Goal: Information Seeking & Learning: Check status

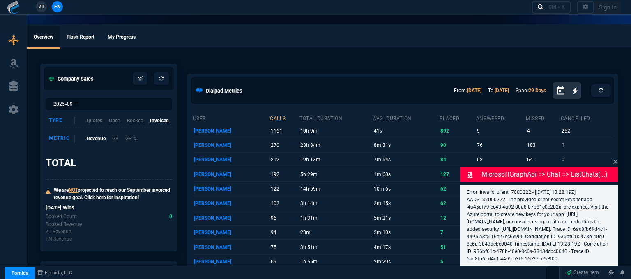
select select "12: [PERSON_NAME]"
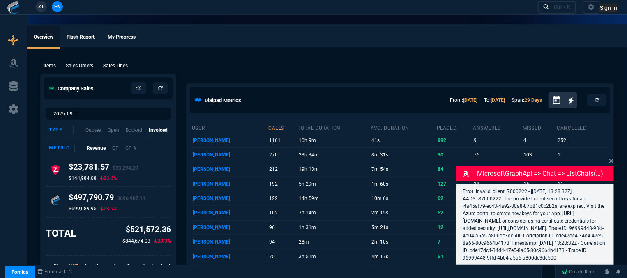
select select "12: [PERSON_NAME]"
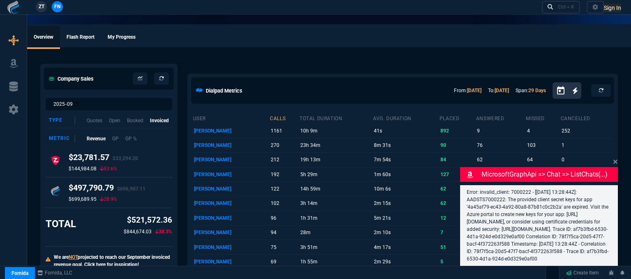
select select "12: [PERSON_NAME]"
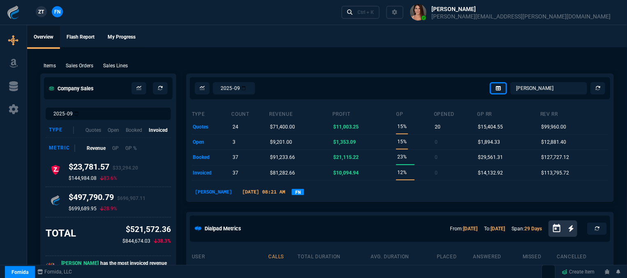
click at [320, 30] on ul "Overview Flash Report My Progress" at bounding box center [327, 36] width 600 height 21
click at [380, 17] on link "Ctrl + K" at bounding box center [361, 12] width 39 height 13
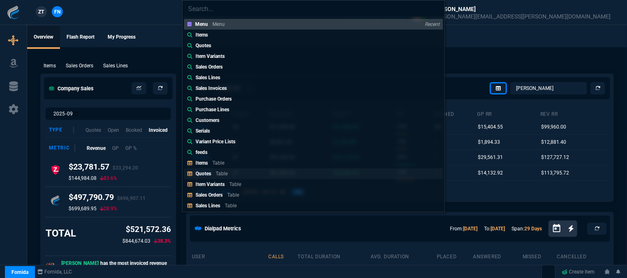
click at [228, 173] on div "Quotes Table" at bounding box center [213, 173] width 35 height 7
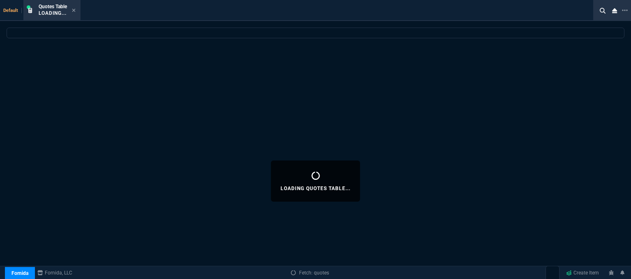
select select
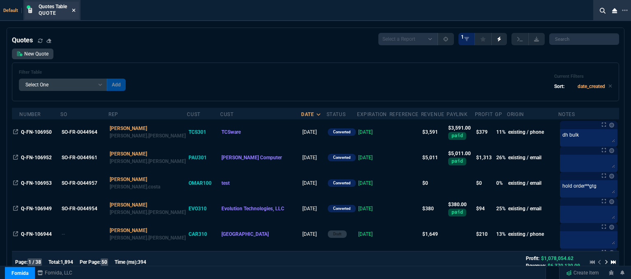
click at [75, 10] on icon at bounding box center [74, 10] width 4 height 5
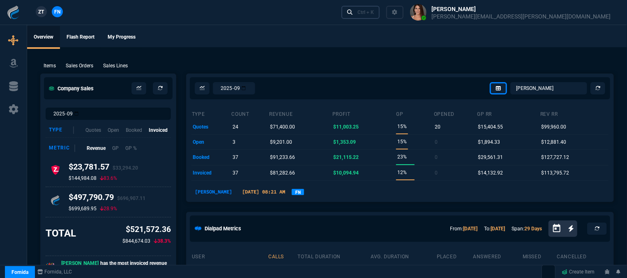
click at [374, 14] on div "Ctrl + K" at bounding box center [366, 12] width 16 height 7
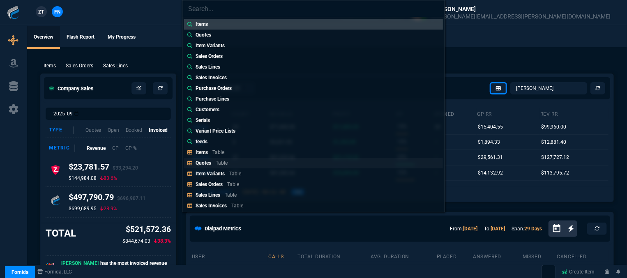
click at [224, 159] on link "Quotes Table" at bounding box center [313, 163] width 259 height 11
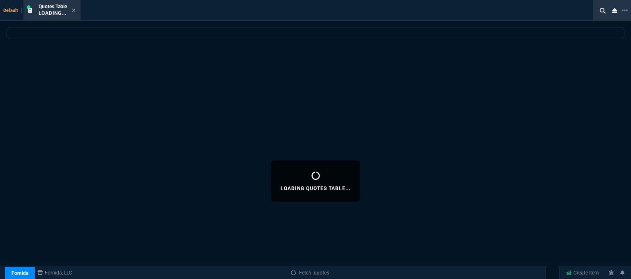
select select
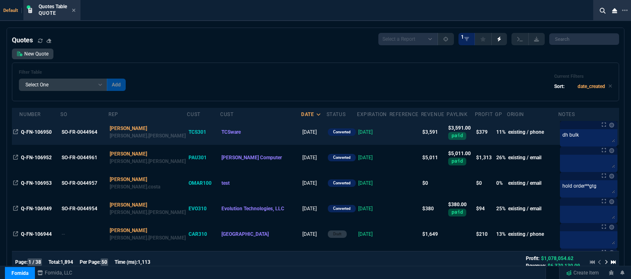
click at [369, 129] on td "10/03/25" at bounding box center [373, 131] width 32 height 25
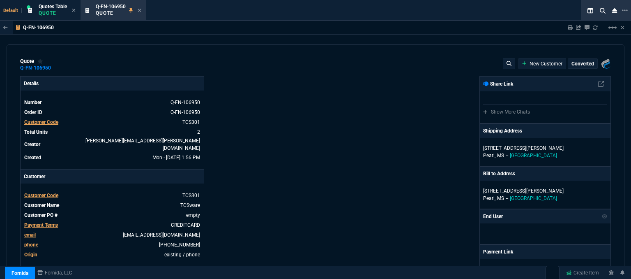
type input "15"
type input "508"
type input "4964.65"
type input "23"
type input "39"
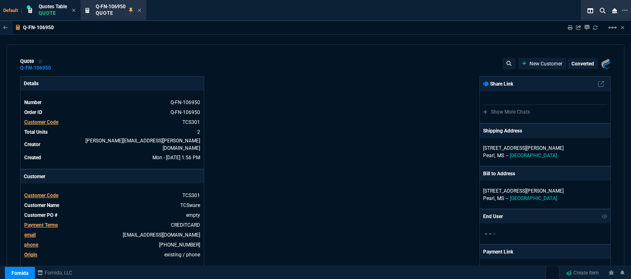
type input "215"
type input "31"
type input "23"
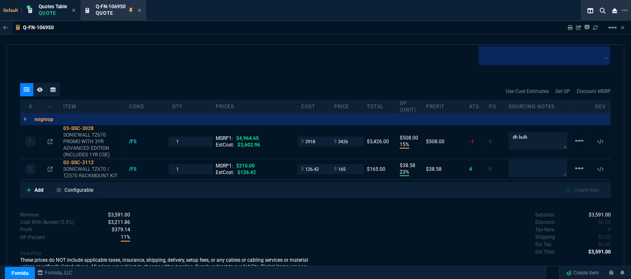
scroll to position [480, 0]
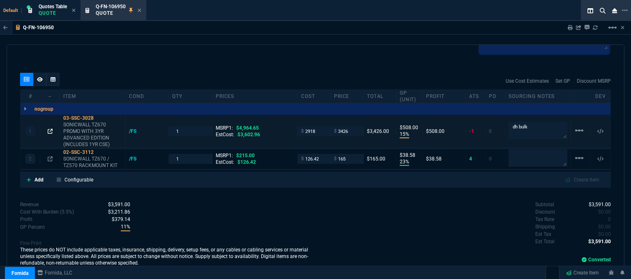
click at [50, 129] on icon at bounding box center [50, 131] width 5 height 5
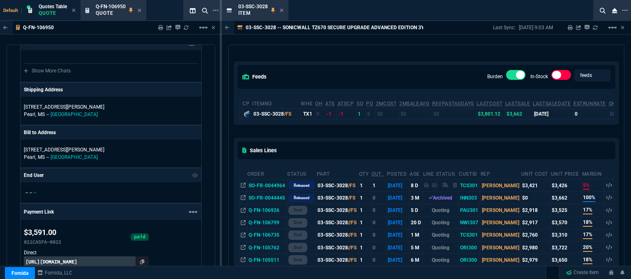
scroll to position [41, 0]
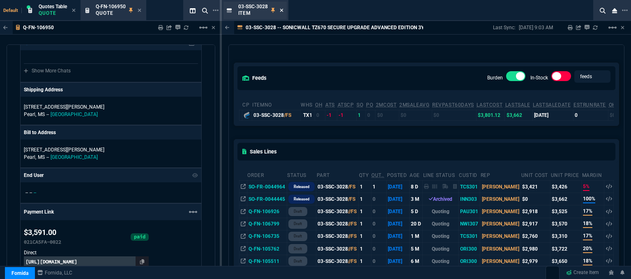
click at [282, 12] on icon at bounding box center [282, 10] width 4 height 5
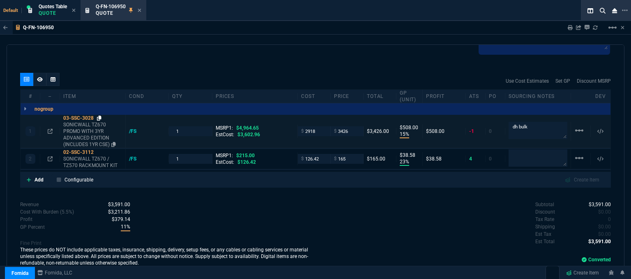
click at [99, 115] on icon at bounding box center [99, 117] width 5 height 5
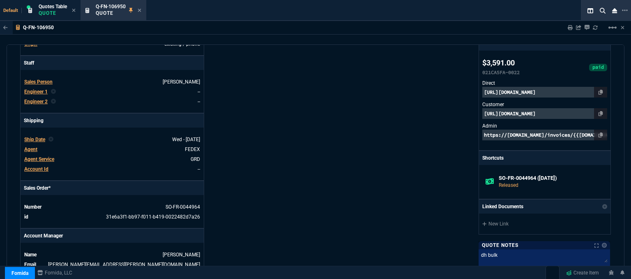
scroll to position [192, 0]
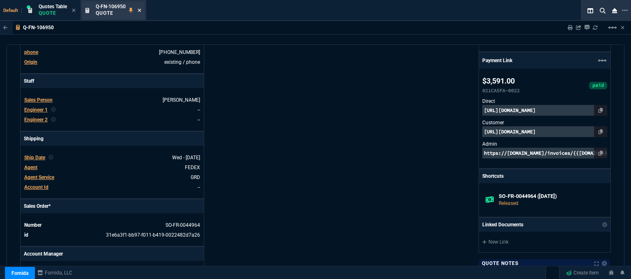
click at [140, 9] on icon at bounding box center [139, 10] width 3 height 3
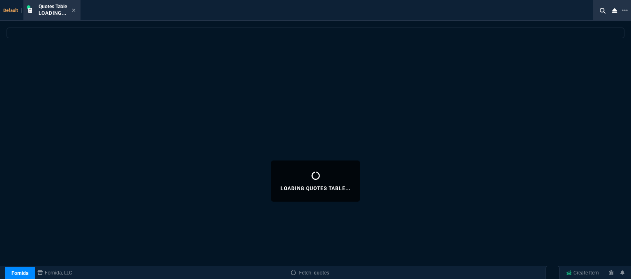
select select
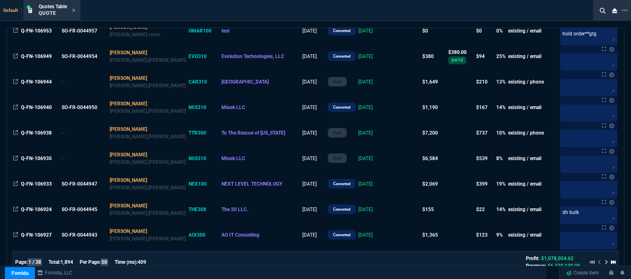
scroll to position [164, 0]
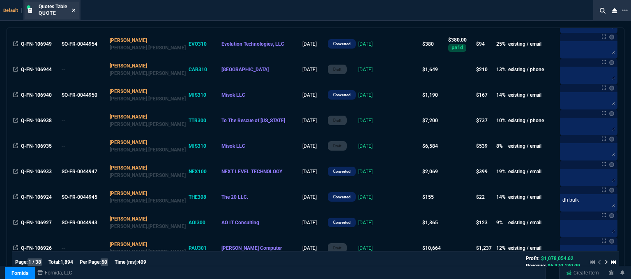
click at [75, 11] on icon at bounding box center [73, 10] width 3 height 3
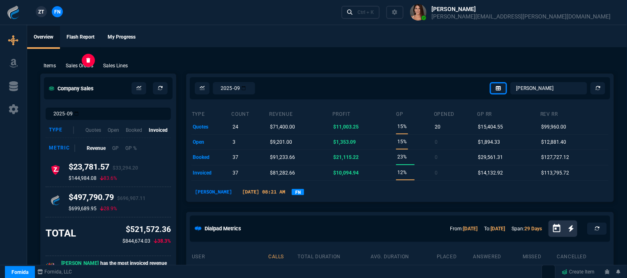
click at [88, 69] on p "Sales Orders" at bounding box center [80, 65] width 28 height 7
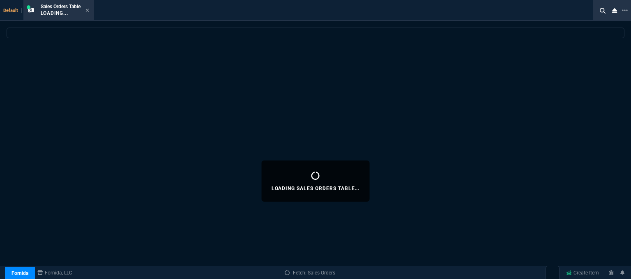
select select
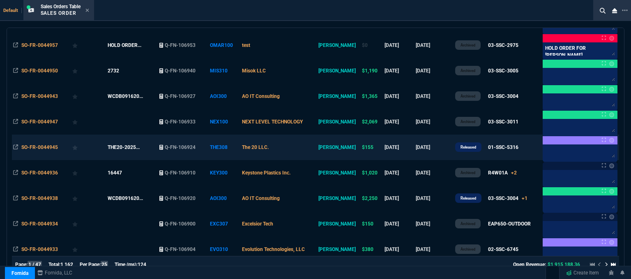
click at [311, 150] on td "The 20 LLC." at bounding box center [279, 146] width 76 height 25
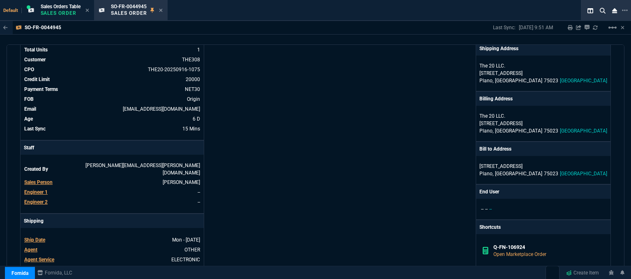
scroll to position [0, 0]
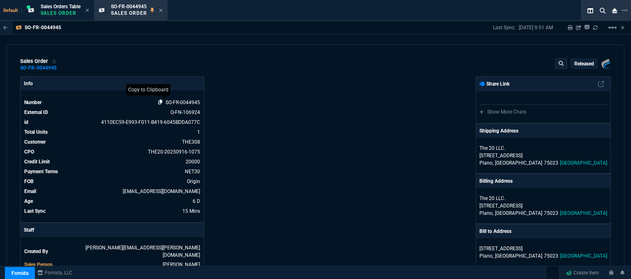
click at [159, 100] on icon at bounding box center [160, 101] width 5 height 5
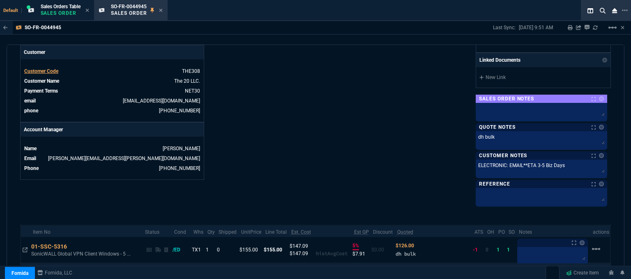
scroll to position [329, 0]
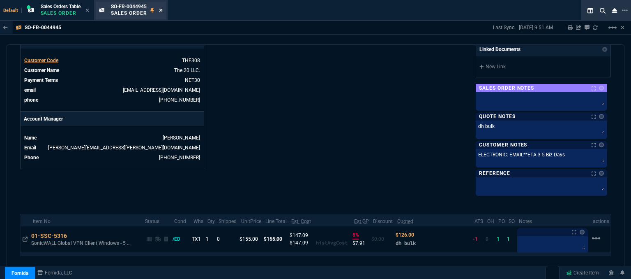
click at [163, 10] on icon at bounding box center [161, 10] width 4 height 5
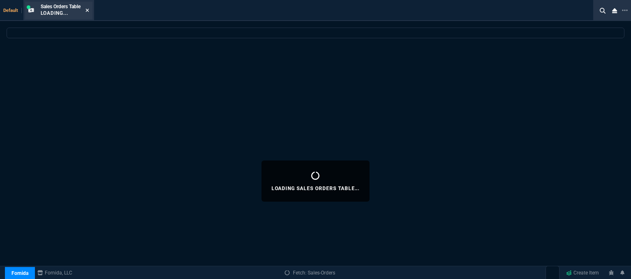
select select
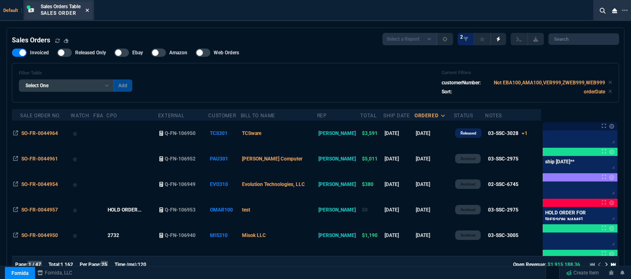
click at [88, 9] on icon at bounding box center [87, 10] width 4 height 5
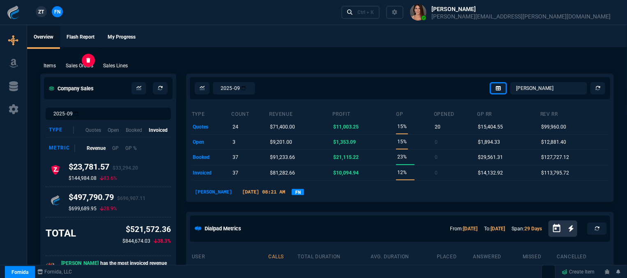
click at [74, 69] on p "Sales Orders" at bounding box center [80, 65] width 28 height 7
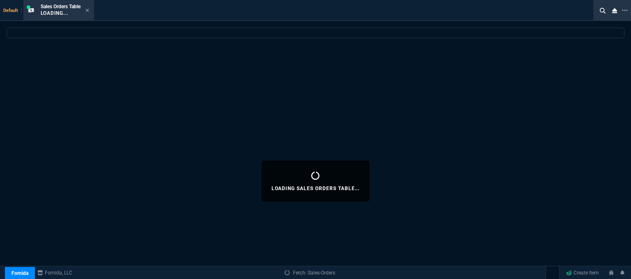
select select
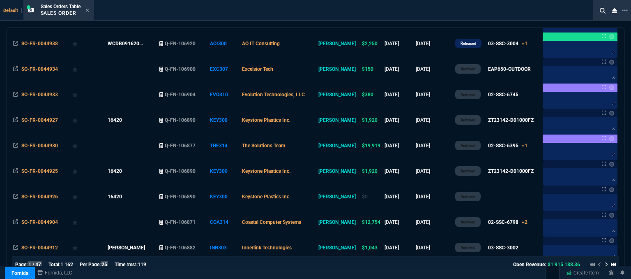
scroll to position [306, 0]
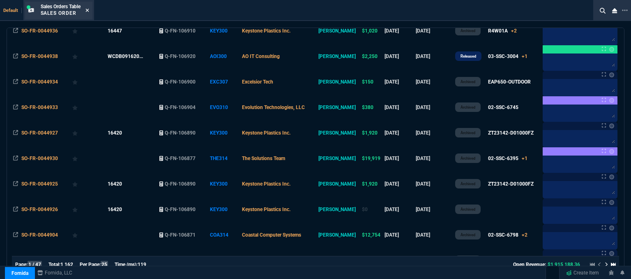
click at [87, 8] on icon at bounding box center [87, 10] width 4 height 5
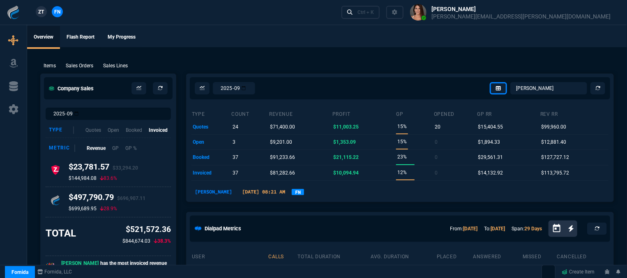
click at [88, 68] on p "Sales Orders" at bounding box center [80, 65] width 28 height 7
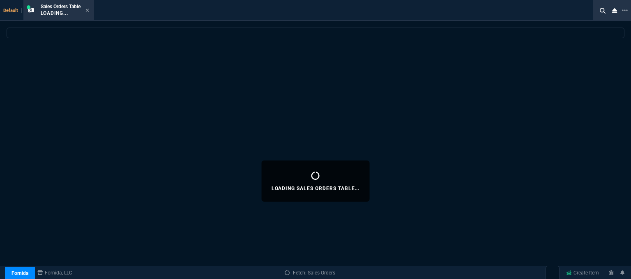
select select
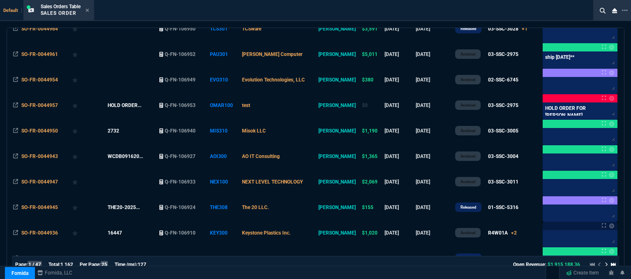
scroll to position [123, 0]
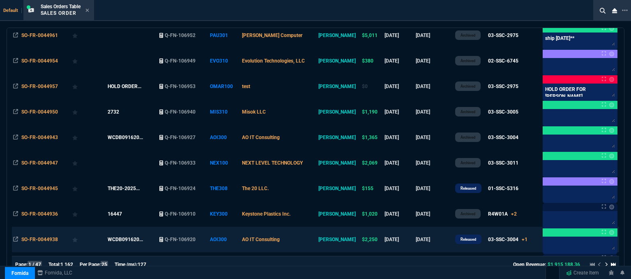
click at [307, 238] on td "AO IT Consulting" at bounding box center [279, 238] width 76 height 25
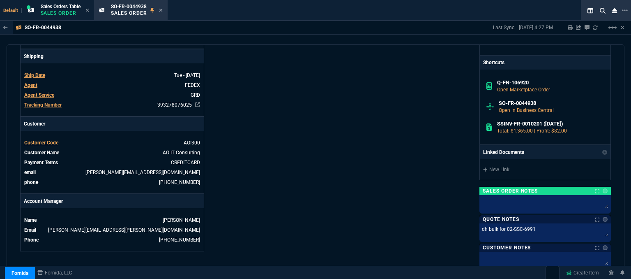
scroll to position [425, 0]
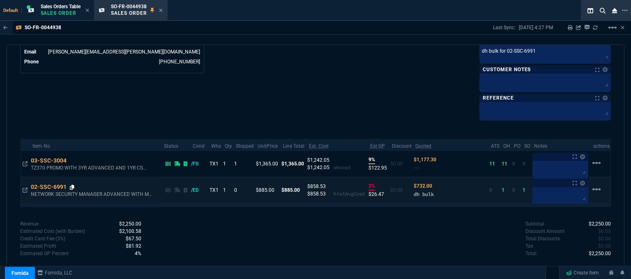
click at [71, 185] on icon at bounding box center [72, 187] width 5 height 5
click at [72, 185] on icon at bounding box center [72, 187] width 5 height 5
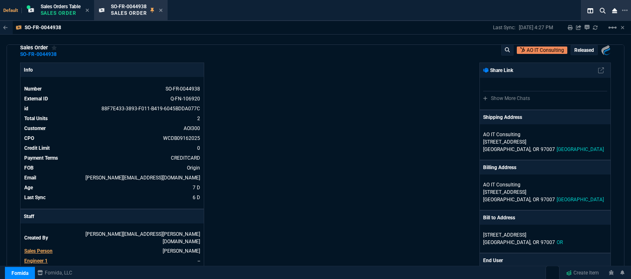
scroll to position [0, 0]
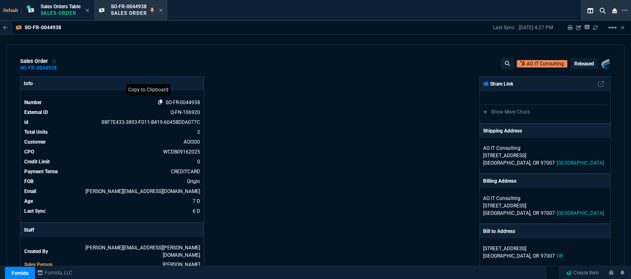
click at [158, 101] on icon at bounding box center [160, 101] width 5 height 5
click at [161, 11] on icon at bounding box center [161, 10] width 4 height 5
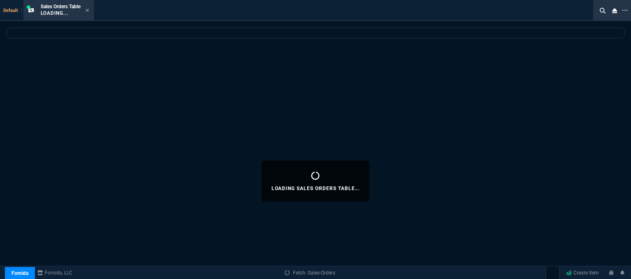
select select
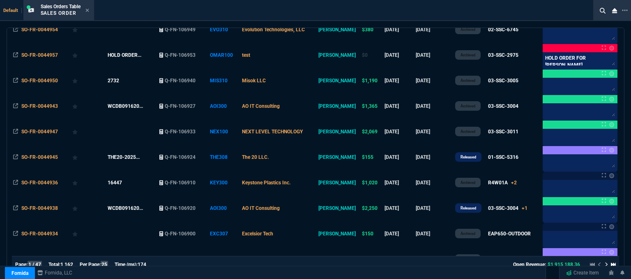
scroll to position [123, 0]
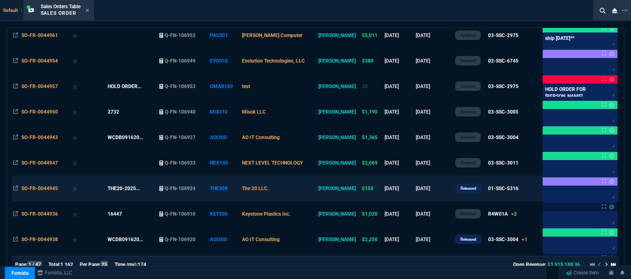
click at [298, 192] on td "The 20 LLC." at bounding box center [279, 187] width 76 height 25
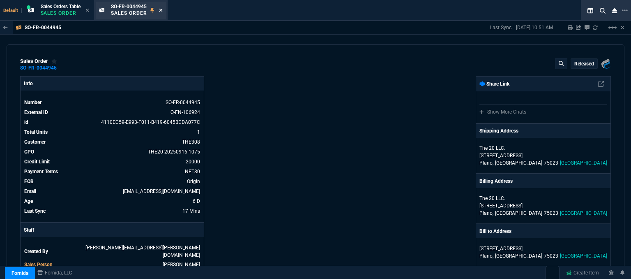
click at [163, 10] on icon at bounding box center [161, 10] width 4 height 5
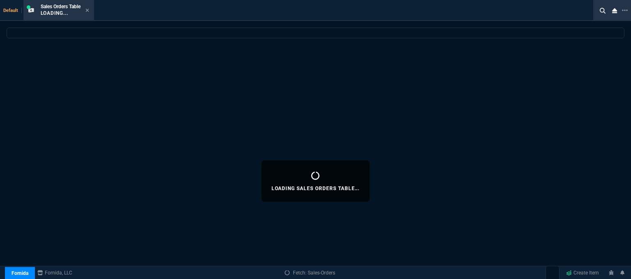
select select
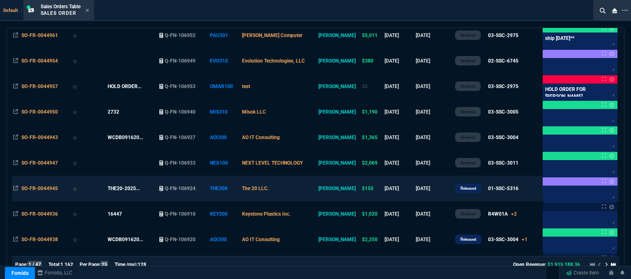
click at [292, 190] on td "The 20 LLC." at bounding box center [279, 187] width 76 height 25
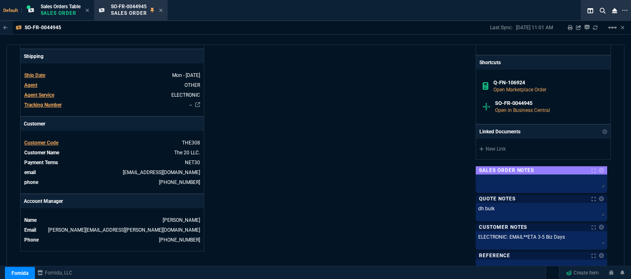
scroll to position [378, 0]
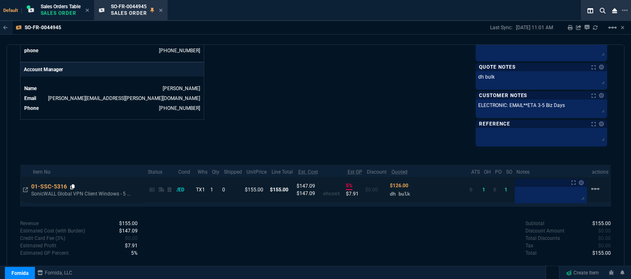
click at [73, 185] on icon at bounding box center [72, 186] width 5 height 5
click at [72, 185] on icon at bounding box center [72, 186] width 5 height 5
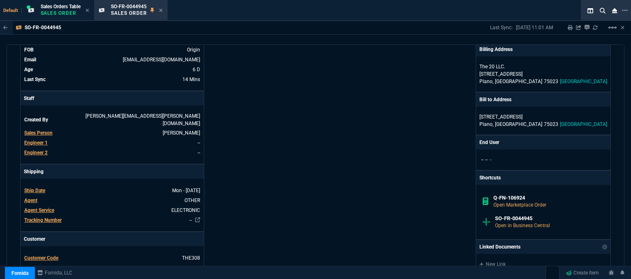
scroll to position [0, 0]
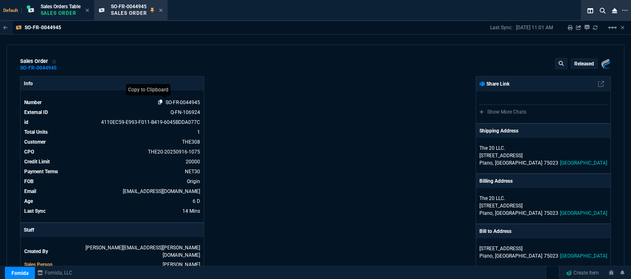
click at [159, 101] on icon at bounding box center [160, 101] width 5 height 5
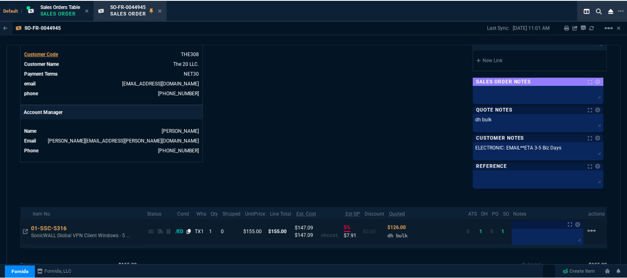
scroll to position [378, 0]
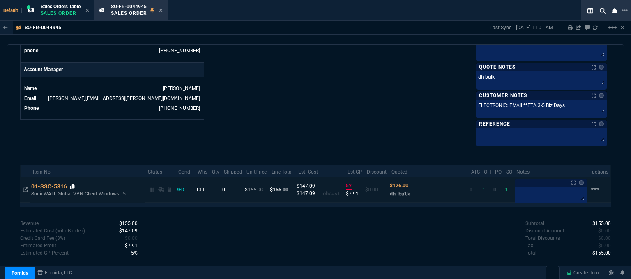
click at [74, 185] on icon at bounding box center [72, 186] width 5 height 5
click at [160, 10] on div "SO-FR-0044945 Sales Order" at bounding box center [137, 10] width 52 height 14
click at [162, 11] on icon at bounding box center [160, 10] width 3 height 3
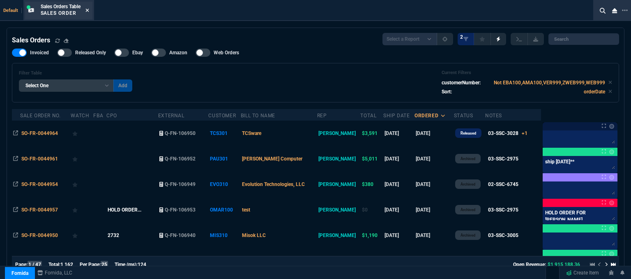
click at [88, 10] on icon at bounding box center [87, 10] width 4 height 5
